Goal: Transaction & Acquisition: Purchase product/service

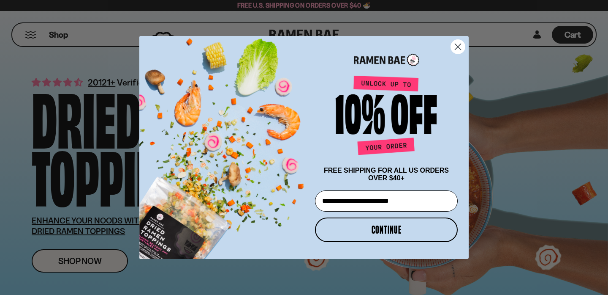
type input "**********"
click input "******" at bounding box center [0, 0] width 0 height 0
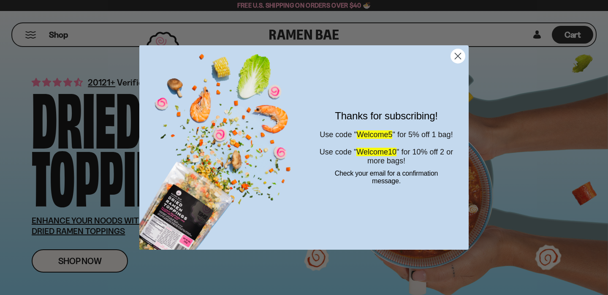
click at [462, 55] on circle "Close dialog" at bounding box center [458, 56] width 14 height 14
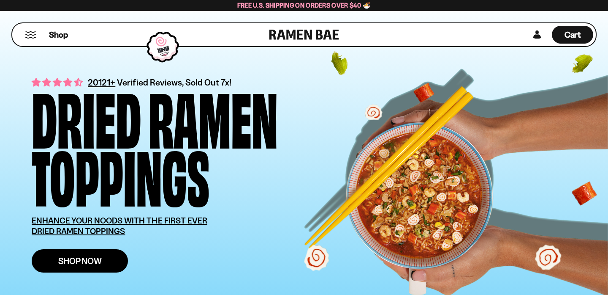
click at [67, 264] on span "Shop Now" at bounding box center [80, 260] width 44 height 9
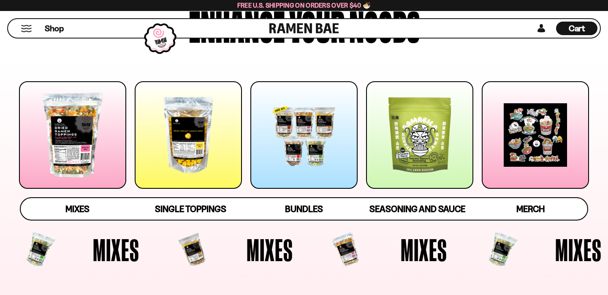
scroll to position [82, 0]
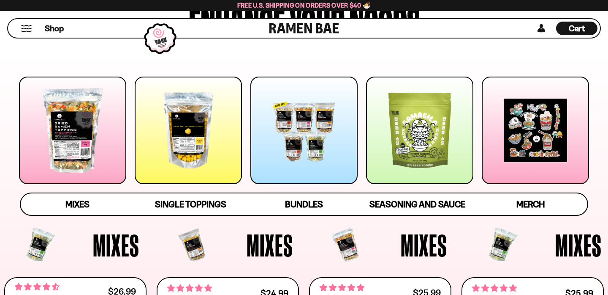
click at [296, 126] on div at bounding box center [304, 129] width 107 height 107
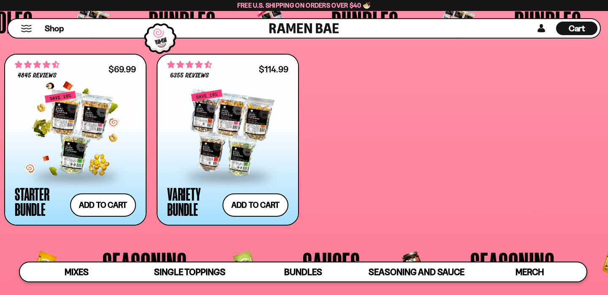
scroll to position [1696, 0]
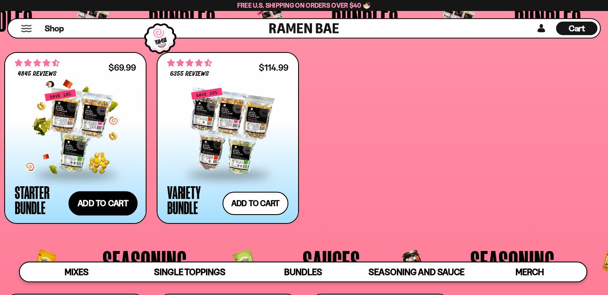
click at [83, 207] on button "Add to cart" at bounding box center [102, 203] width 69 height 25
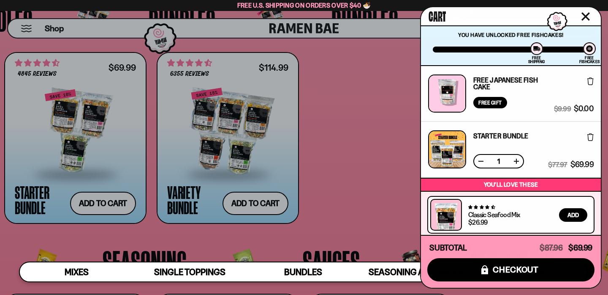
click at [78, 88] on div at bounding box center [304, 147] width 608 height 295
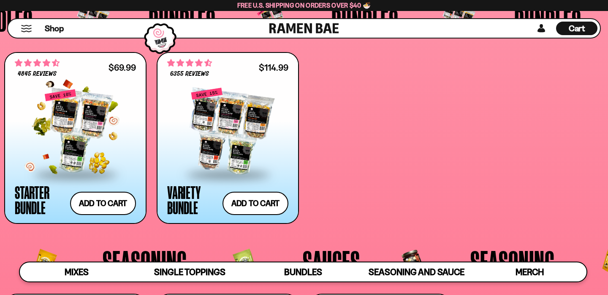
click at [71, 119] on div at bounding box center [75, 131] width 121 height 85
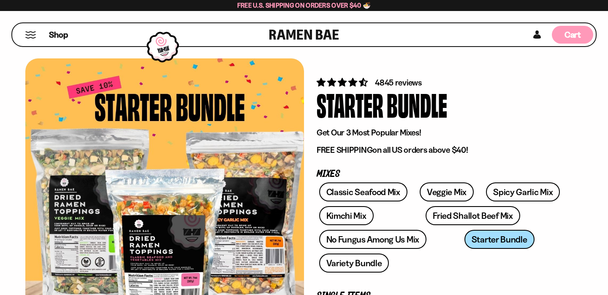
click at [570, 26] on div "Cart D0381C2F-513E-4F90-8A41-6F0A75DCBAAA" at bounding box center [572, 35] width 41 height 18
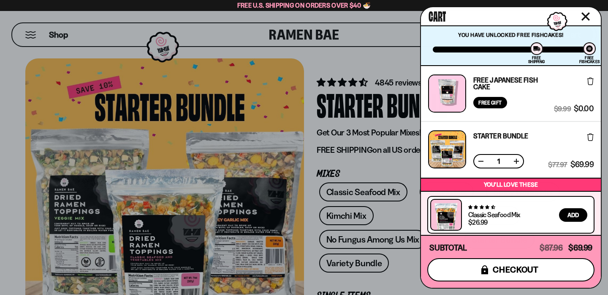
click at [472, 273] on button "icons8-lock checkout" at bounding box center [511, 269] width 167 height 23
